Goal: Navigation & Orientation: Understand site structure

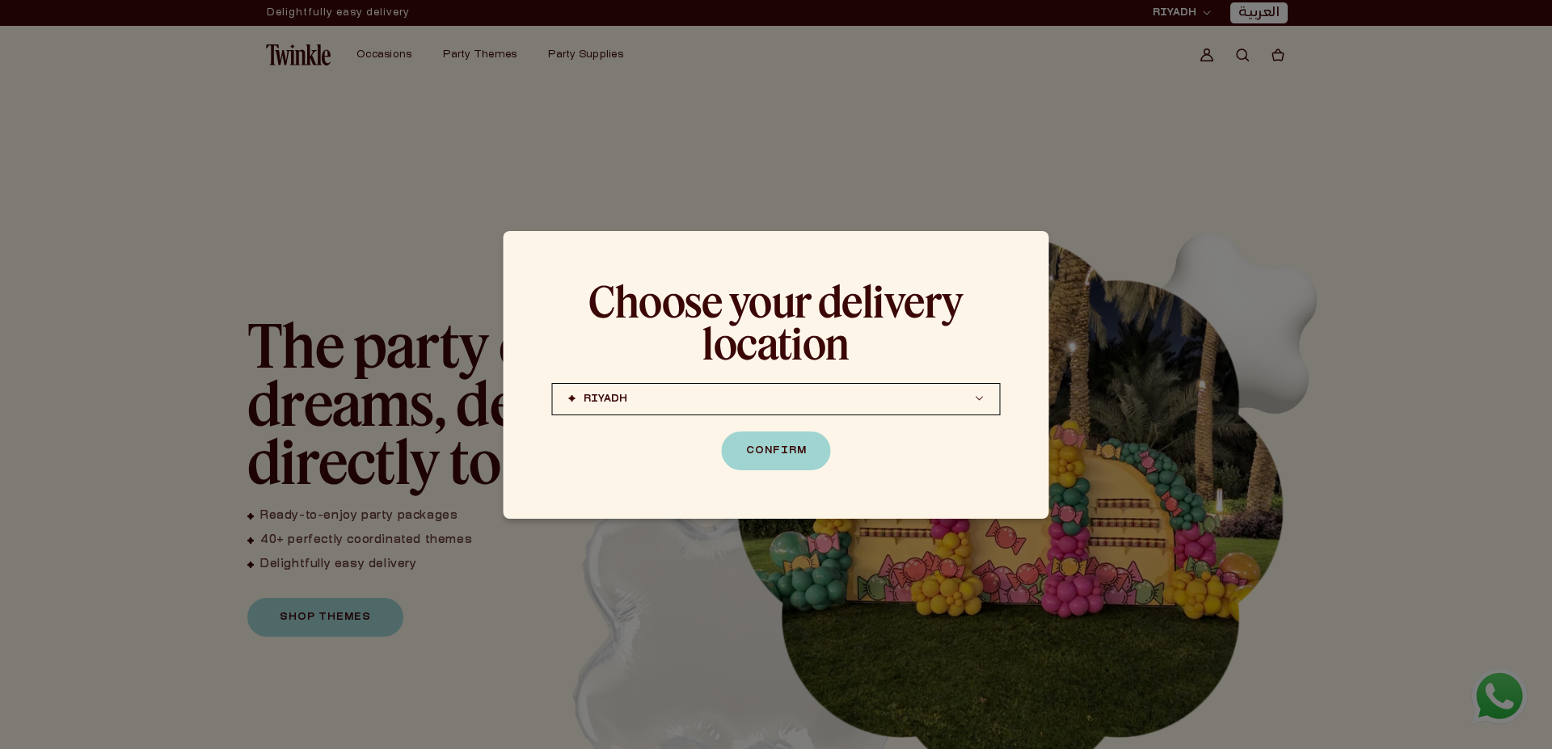
click at [780, 457] on button "Confirm" at bounding box center [776, 451] width 109 height 39
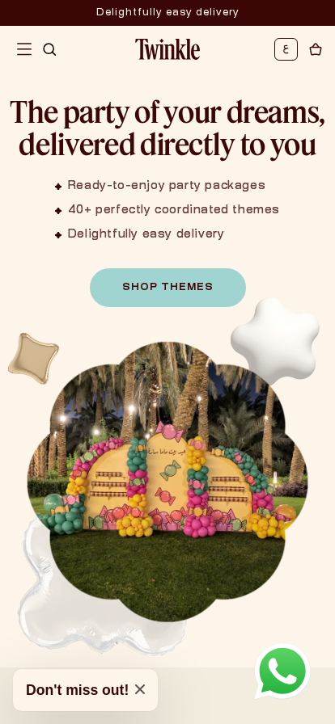
click at [19, 47] on img "Menu" at bounding box center [24, 49] width 15 height 15
